Goal: Navigation & Orientation: Find specific page/section

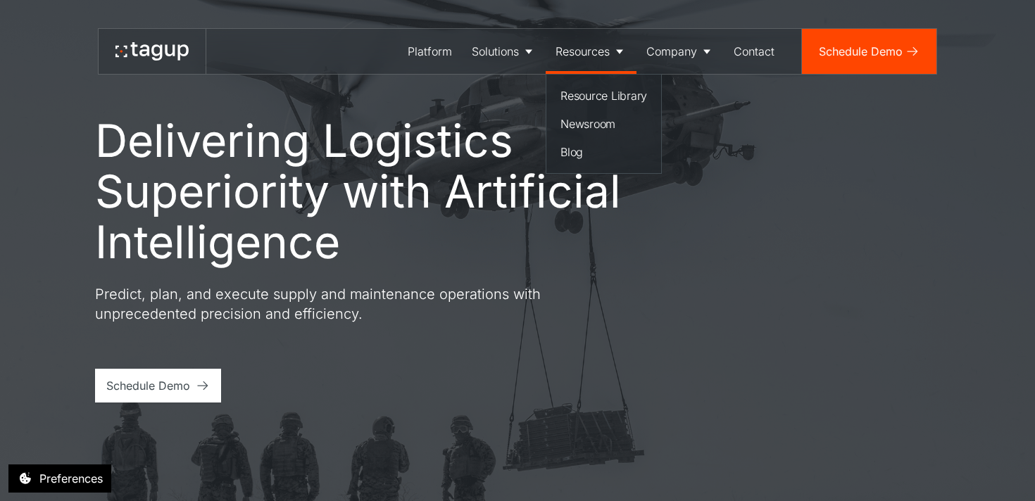
click at [598, 57] on div "Resources" at bounding box center [582, 51] width 54 height 17
click at [601, 100] on div "Resource Library" at bounding box center [603, 95] width 87 height 17
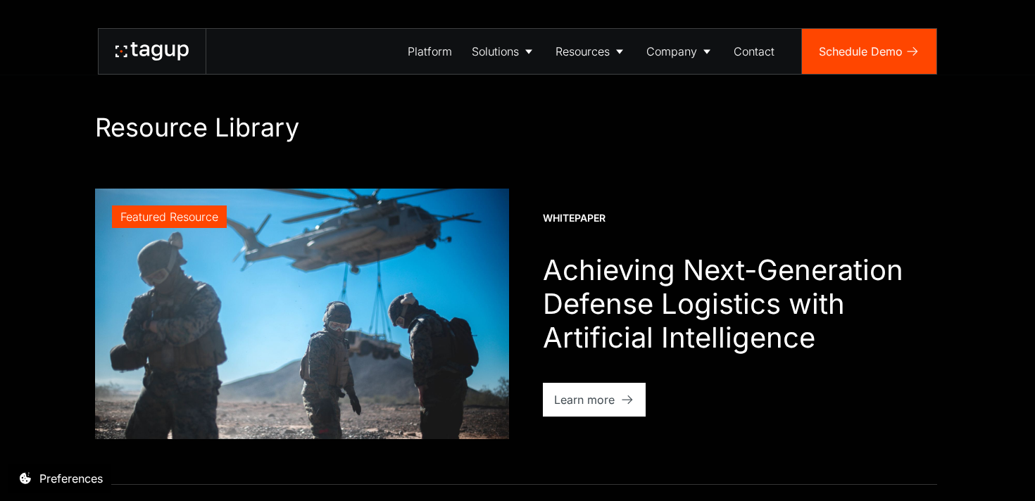
scroll to position [54, 0]
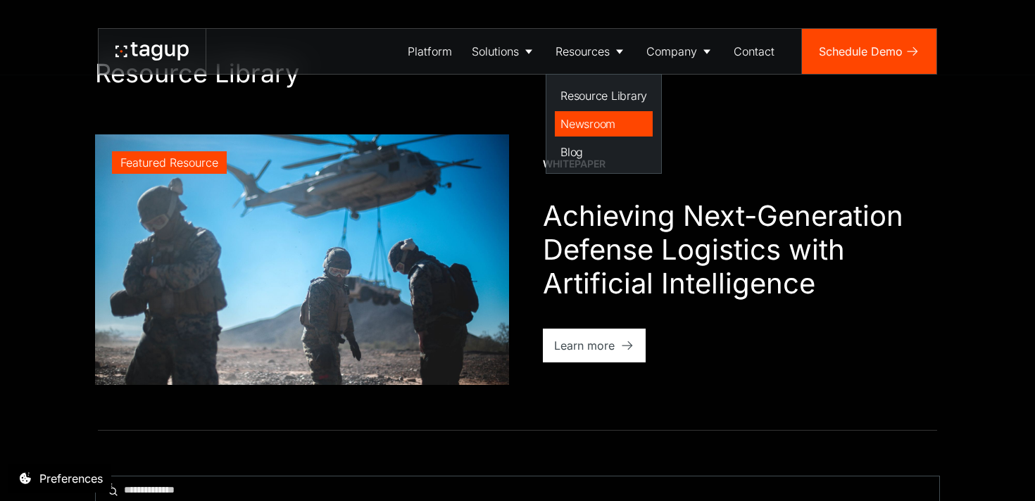
click at [588, 121] on div "Newsroom" at bounding box center [603, 123] width 87 height 17
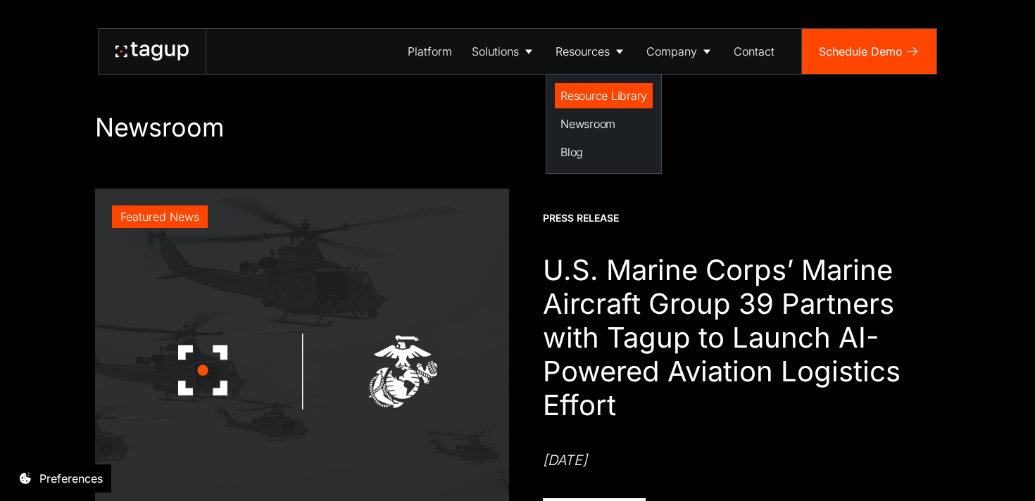
click at [581, 94] on div "Resource Library" at bounding box center [603, 95] width 87 height 17
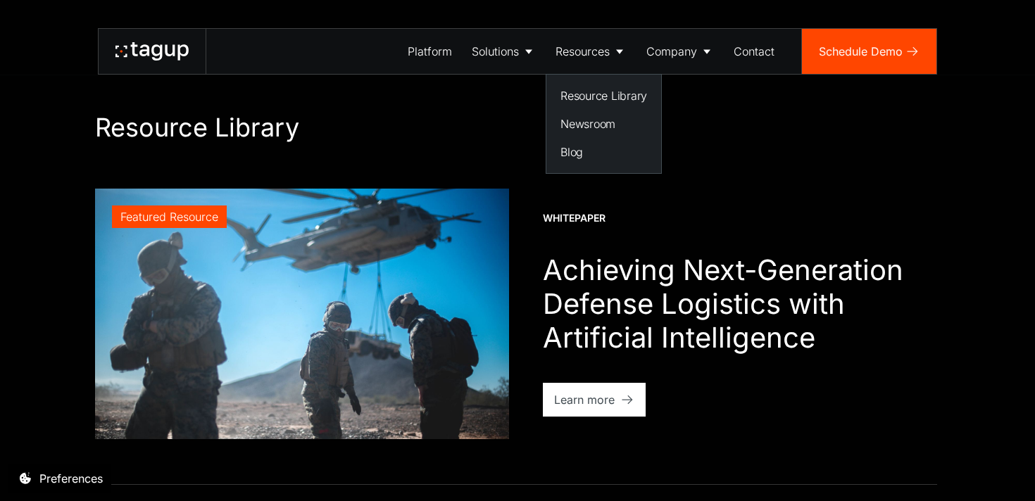
click at [574, 51] on div "Resources" at bounding box center [582, 51] width 54 height 17
click at [605, 120] on div "Newsroom" at bounding box center [603, 123] width 87 height 17
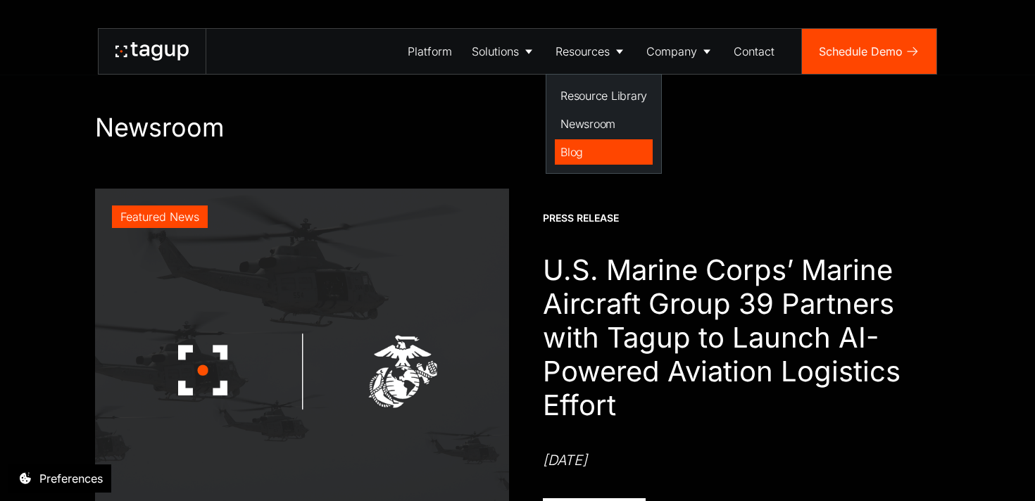
click at [588, 142] on link "Blog" at bounding box center [604, 151] width 98 height 25
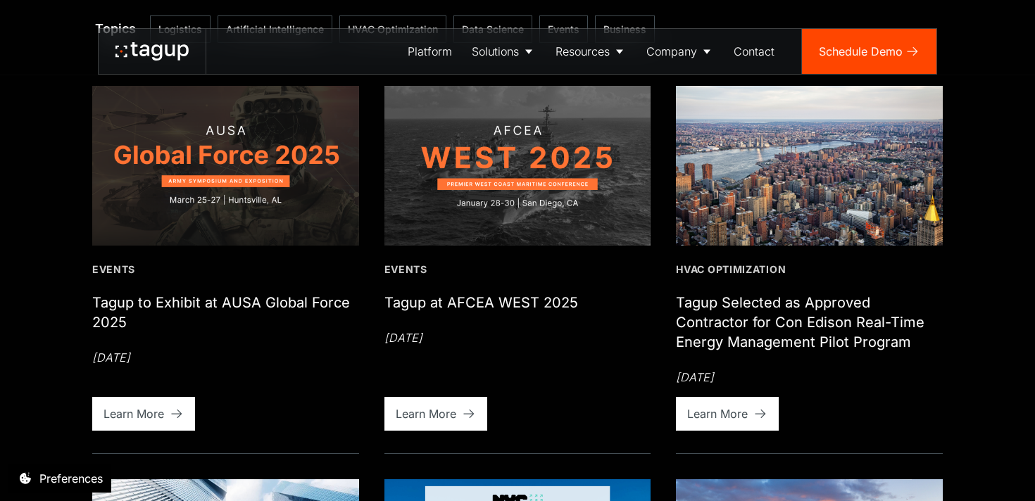
scroll to position [893, 0]
